Goal: Information Seeking & Learning: Learn about a topic

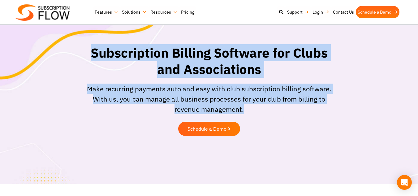
click at [84, 54] on div "Subscription Billing Software for Clubs and Associations Make recurring payment…" at bounding box center [209, 92] width 263 height 100
copy div "Subscription Billing Software for Clubs and Associations Make recurring payment…"
click at [84, 54] on h1 "Subscription Billing Software for Clubs and Associations" at bounding box center [209, 61] width 257 height 32
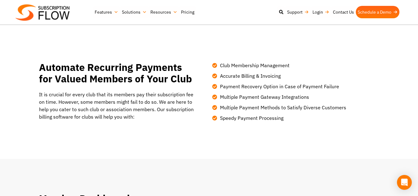
scroll to position [163, 0]
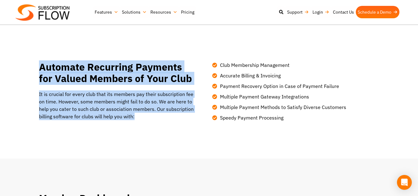
drag, startPoint x: 137, startPoint y: 117, endPoint x: 30, endPoint y: 69, distance: 116.7
click at [30, 69] on div "Automate Recurring Payments for Valued Members of Your Club It is crucial for e…" at bounding box center [209, 89] width 371 height 69
copy div "Automate Recurring Payments for Valued Members of Your Club It is crucial for e…"
click at [30, 69] on div "Automate Recurring Payments for Valued Members of Your Club It is crucial for e…" at bounding box center [209, 89] width 371 height 69
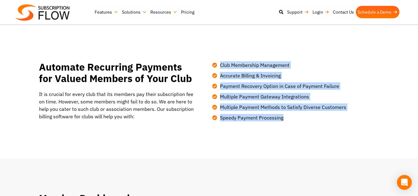
drag, startPoint x: 287, startPoint y: 118, endPoint x: 211, endPoint y: 35, distance: 112.3
click at [217, 60] on ul "Club Membership Management Accurate Billing & Invoicing Payment Recovery Option…" at bounding box center [294, 89] width 164 height 63
copy ul "Club Membership Management Accurate Billing & Invoicing Payment Recovery Option…"
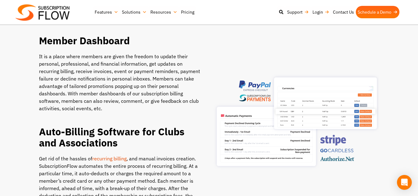
scroll to position [321, 0]
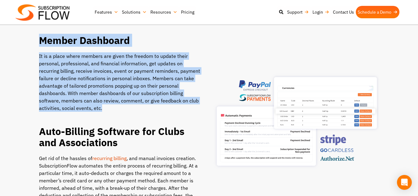
drag, startPoint x: 104, startPoint y: 108, endPoint x: 39, endPoint y: 38, distance: 95.5
click at [39, 38] on div "Member Dashboard It is a place where members are given the freedom to update th…" at bounding box center [124, 123] width 170 height 176
copy div "Member Dashboard It is a place where members are given the freedom to update th…"
click at [39, 38] on h2 "Member Dashboard" at bounding box center [120, 40] width 162 height 11
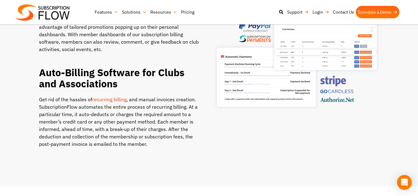
scroll to position [380, 0]
click at [155, 146] on p "Get rid of the hassles of recurring billing , and manual invoices creation. Sub…" at bounding box center [120, 121] width 162 height 52
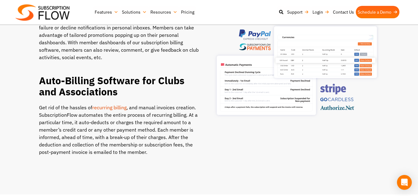
scroll to position [372, 0]
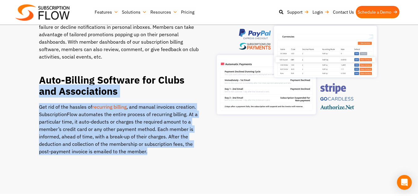
drag, startPoint x: 147, startPoint y: 155, endPoint x: 38, endPoint y: 86, distance: 129.4
click at [38, 86] on div "Member Dashboard It is a place where members are given the freedom to update th…" at bounding box center [209, 71] width 371 height 176
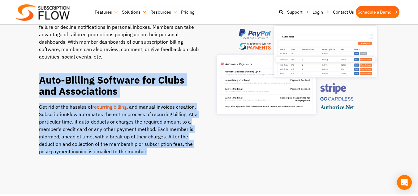
drag, startPoint x: 149, startPoint y: 152, endPoint x: 39, endPoint y: 80, distance: 131.5
click at [39, 80] on div "Member Dashboard It is a place where members are given the freedom to update th…" at bounding box center [124, 71] width 170 height 176
copy div "Auto-Billing Software for Clubs and Associations Get rid of the hassles of recu…"
click at [39, 80] on h2 "Auto-Billing Software for Clubs and Associations" at bounding box center [120, 85] width 162 height 23
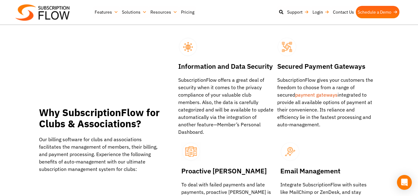
scroll to position [592, 0]
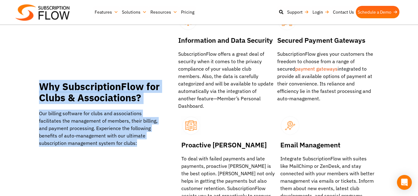
drag, startPoint x: 146, startPoint y: 142, endPoint x: 29, endPoint y: 81, distance: 131.7
click at [29, 81] on div "Why SubscriptionFlow for Clubs & Associations? Our billing software for clubs a…" at bounding box center [209, 112] width 371 height 209
copy div "Why SubscriptionFlow for Clubs & Associations? Our billing software for clubs a…"
click at [29, 81] on div "Why SubscriptionFlow for Clubs & Associations? Our billing software for clubs a…" at bounding box center [209, 112] width 371 height 209
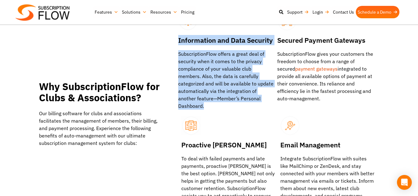
drag, startPoint x: 268, startPoint y: 101, endPoint x: 179, endPoint y: 43, distance: 105.5
click at [179, 43] on div "Information and Data Security SubscriptionFlow offers a great deal of security …" at bounding box center [226, 72] width 96 height 75
copy div "Information and Data Security SubscriptionFlow offers a great deal of security …"
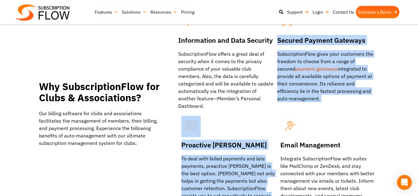
drag, startPoint x: 316, startPoint y: 102, endPoint x: 278, endPoint y: 39, distance: 73.7
click at [278, 39] on div "Information and Data Security SubscriptionFlow offers a great deal of security …" at bounding box center [277, 112] width 204 height 209
click at [278, 39] on h3 "Secured Payment Gateways" at bounding box center [325, 40] width 96 height 10
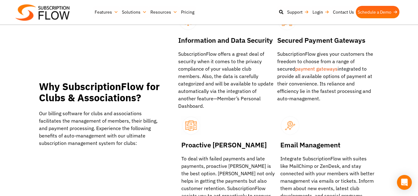
click at [317, 81] on p "SubscriptionFlow gives your customers the freedom to choose from a range of sec…" at bounding box center [325, 76] width 96 height 52
drag, startPoint x: 309, startPoint y: 100, endPoint x: 278, endPoint y: 43, distance: 65.2
click at [278, 43] on div "Secured Payment Gateways SubscriptionFlow gives your customers the freedom to c…" at bounding box center [325, 68] width 96 height 67
copy div "Secured Payment Gateways SubscriptionFlow gives your customers the freedom to c…"
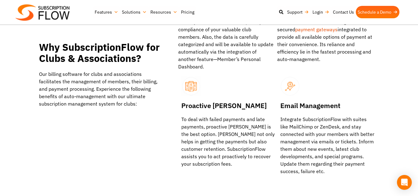
scroll to position [631, 0]
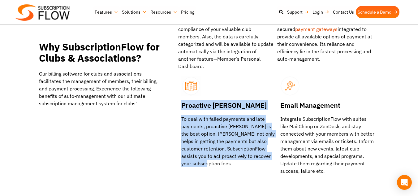
drag, startPoint x: 194, startPoint y: 157, endPoint x: 178, endPoint y: 97, distance: 61.7
click at [178, 97] on div "Proactive [PERSON_NAME] To deal with failed payments and late payments, proacti…" at bounding box center [227, 118] width 99 height 97
copy div "Proactive [PERSON_NAME] To deal with failed payments and late payments, proacti…"
click at [178, 97] on div "Proactive [PERSON_NAME] To deal with failed payments and late payments, proacti…" at bounding box center [227, 118] width 99 height 97
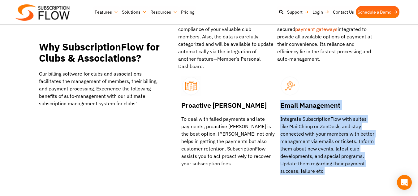
drag, startPoint x: 333, startPoint y: 165, endPoint x: 279, endPoint y: 97, distance: 87.0
click at [279, 97] on div "Email Management Integrate SubscriptionFlow with suites like MailChimp or ZenDe…" at bounding box center [325, 122] width 97 height 105
copy div "Email Management Integrate SubscriptionFlow with suites like MailChimp or ZenDe…"
click at [279, 97] on div "Email Management Integrate SubscriptionFlow with suites like MailChimp or ZenDe…" at bounding box center [325, 122] width 97 height 105
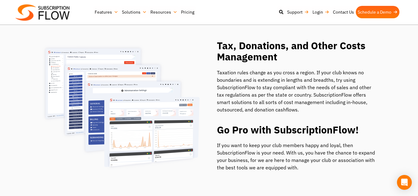
scroll to position [838, 0]
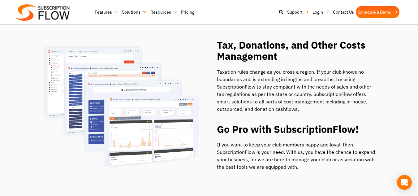
click at [316, 97] on p "Taxation rules change as you cross a region. If your club knows no boundaries a…" at bounding box center [298, 90] width 162 height 45
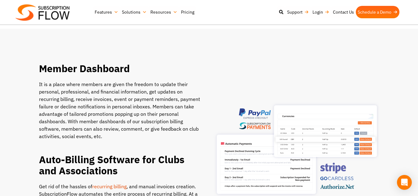
scroll to position [296, 0]
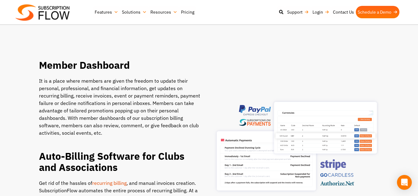
click at [338, 69] on div at bounding box center [294, 147] width 170 height 176
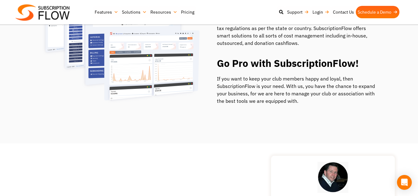
scroll to position [915, 0]
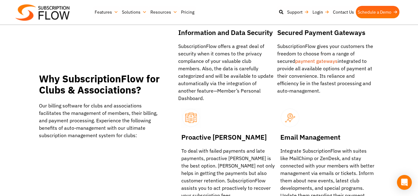
scroll to position [600, 0]
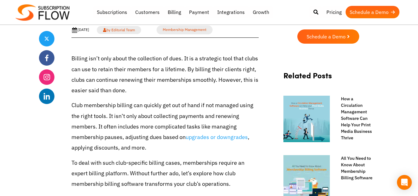
click at [221, 75] on p "Billing isn’t only about the collection of dues. It is a strategic tool that cl…" at bounding box center [164, 74] width 187 height 42
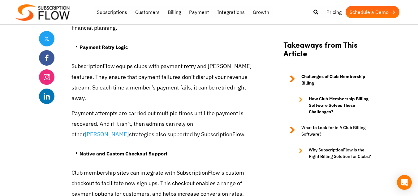
scroll to position [2467, 0]
